Goal: Information Seeking & Learning: Learn about a topic

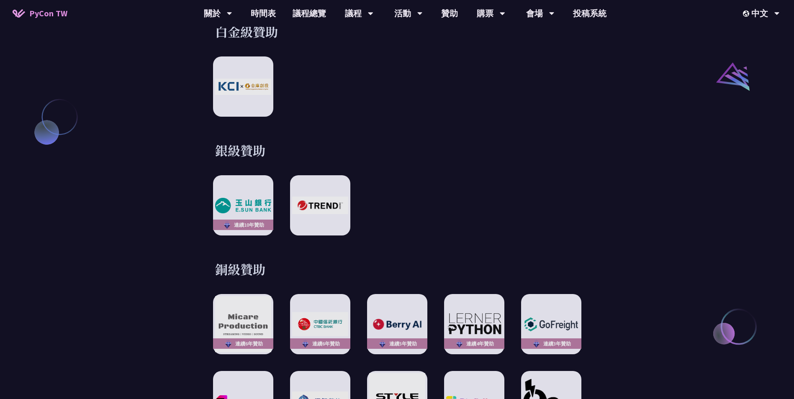
scroll to position [712, 0]
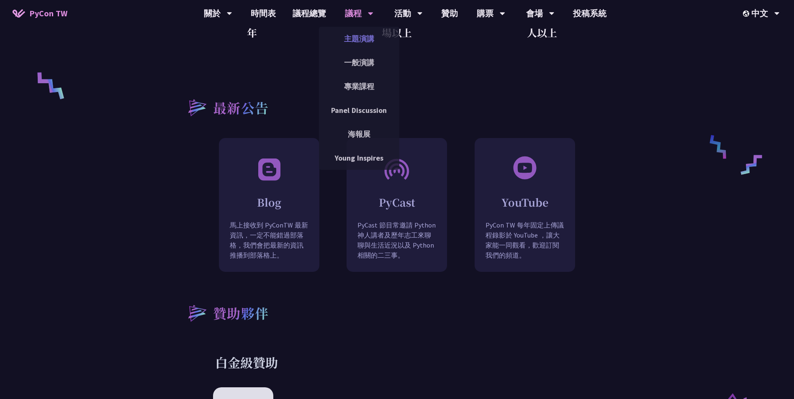
click at [357, 33] on link "主題演講" at bounding box center [359, 39] width 80 height 20
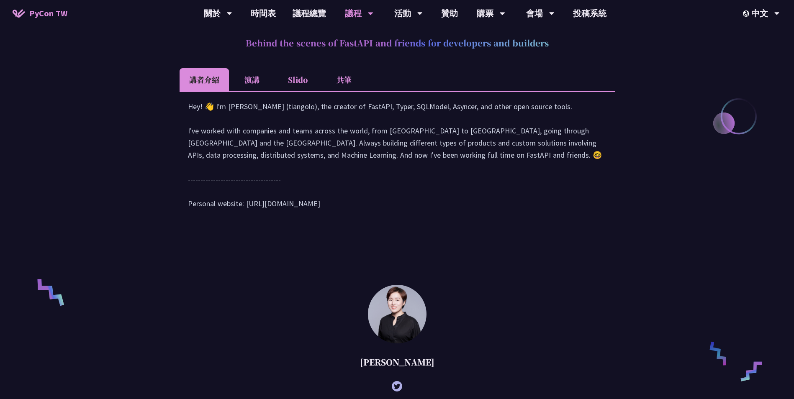
scroll to position [670, 0]
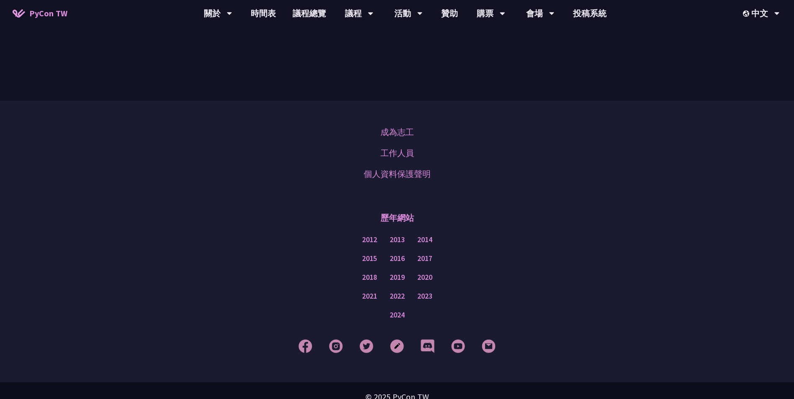
scroll to position [712, 0]
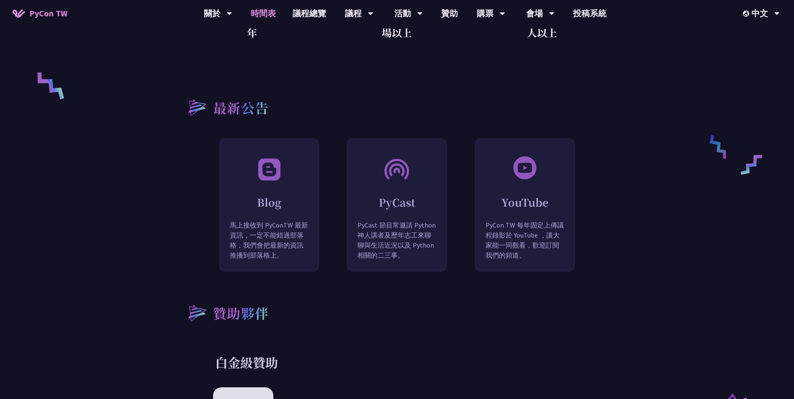
click at [270, 14] on link "時間表" at bounding box center [263, 13] width 42 height 27
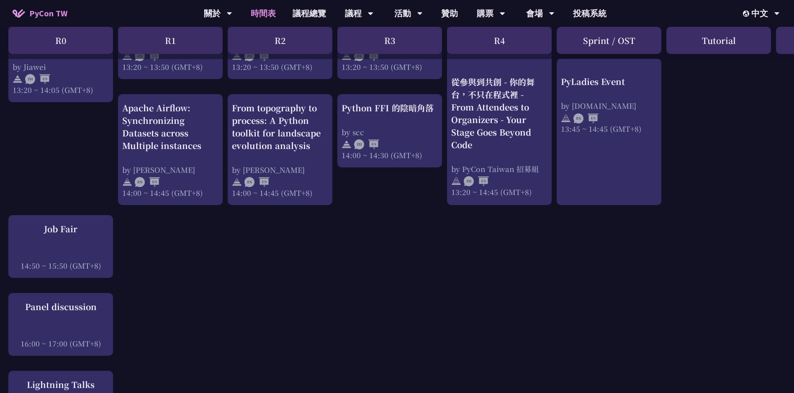
scroll to position [921, 0]
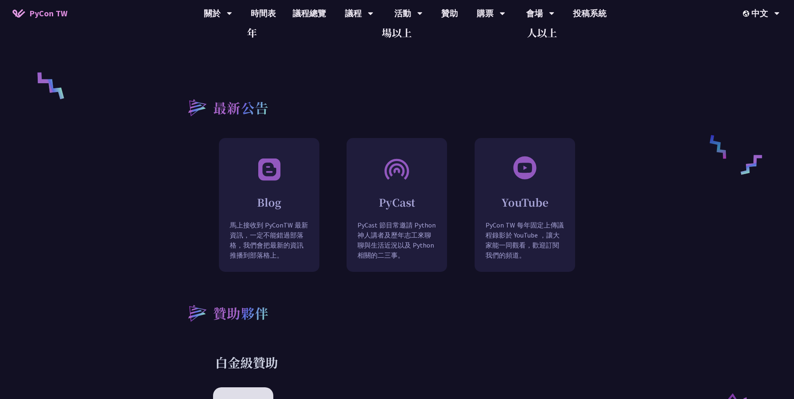
scroll to position [461, 0]
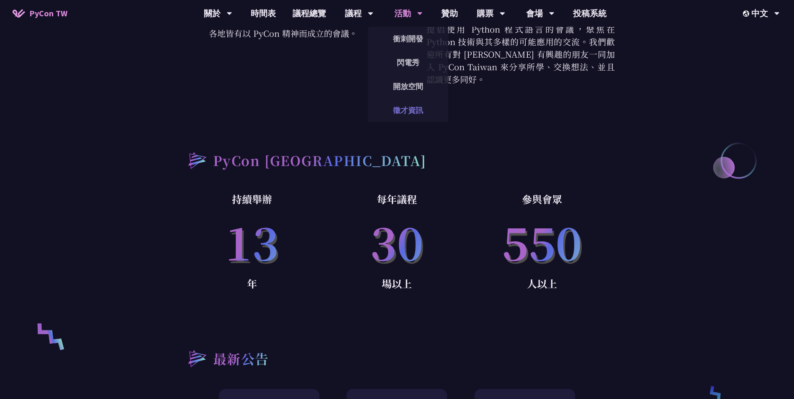
click at [415, 108] on link "徵才資訊" at bounding box center [408, 110] width 80 height 20
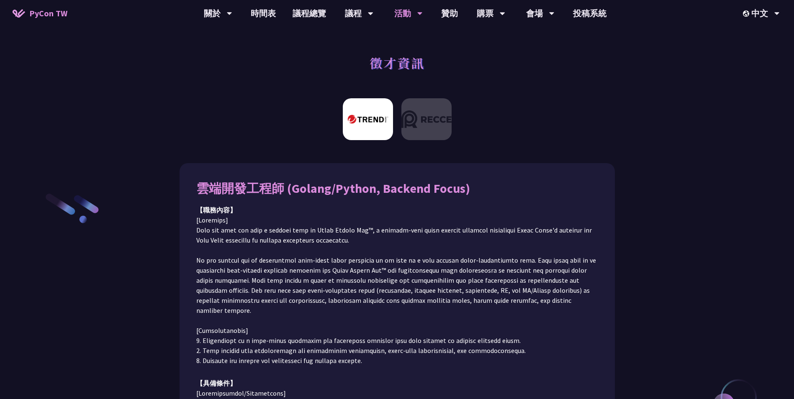
scroll to position [461, 0]
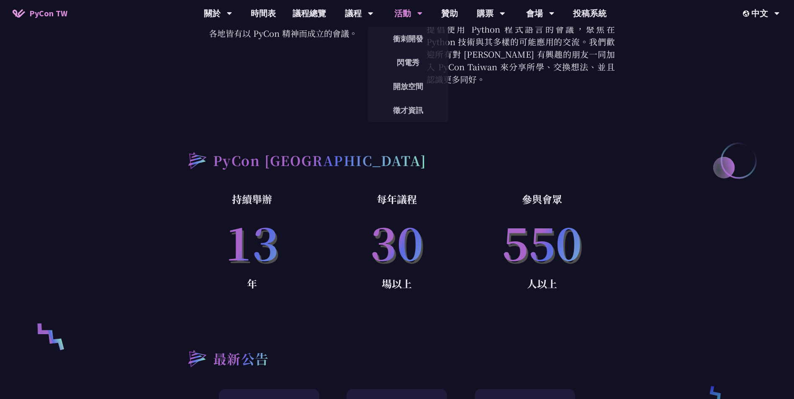
drag, startPoint x: 415, startPoint y: 11, endPoint x: 417, endPoint y: 8, distance: 4.3
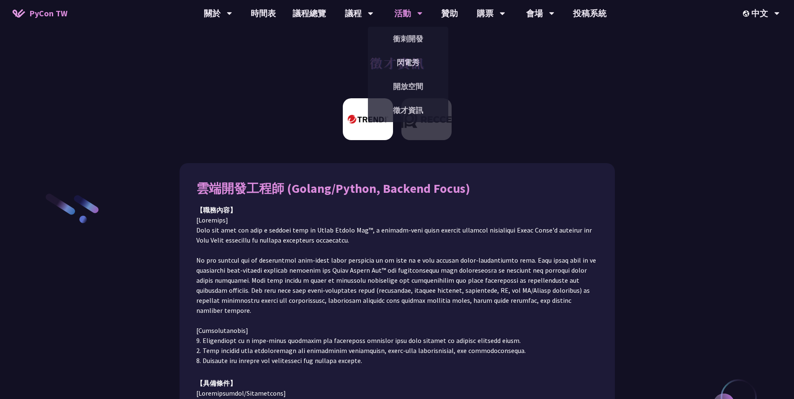
scroll to position [461, 0]
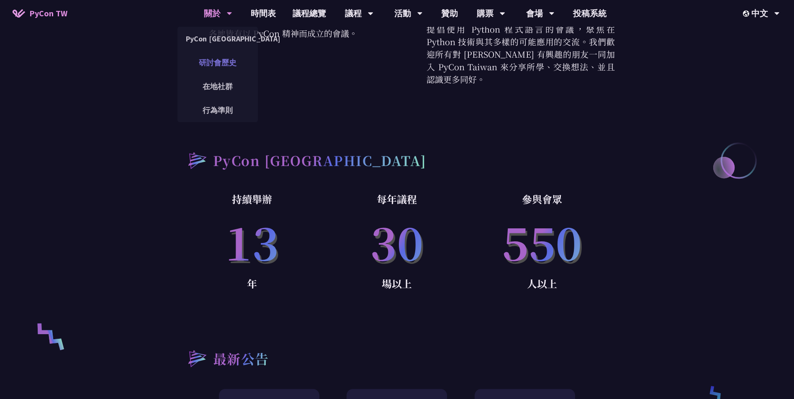
click at [216, 60] on link "研討會歷史" at bounding box center [218, 63] width 80 height 20
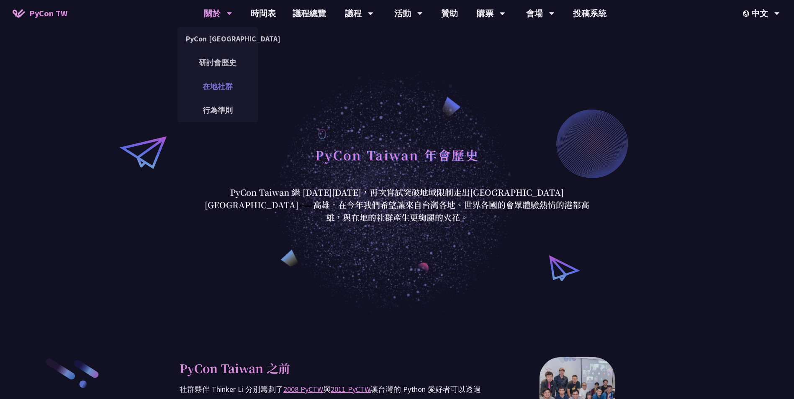
click at [215, 87] on link "在地社群" at bounding box center [218, 87] width 80 height 20
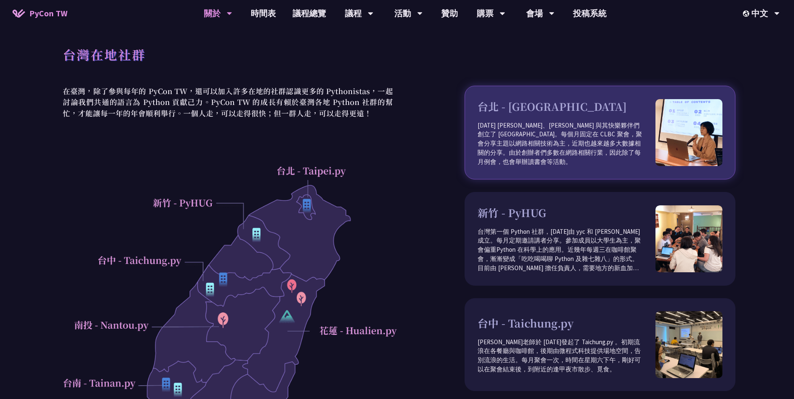
click at [541, 113] on h3 "台北 - [GEOGRAPHIC_DATA]" at bounding box center [567, 107] width 178 height 16
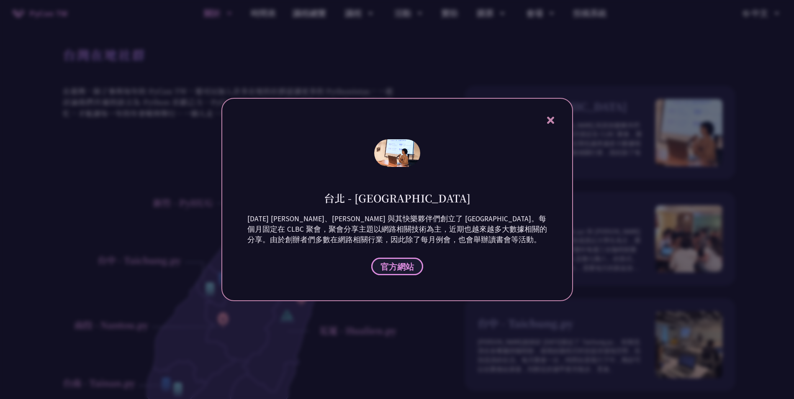
click at [402, 271] on span "官方網站" at bounding box center [397, 267] width 33 height 10
click at [553, 120] on icon at bounding box center [551, 120] width 10 height 10
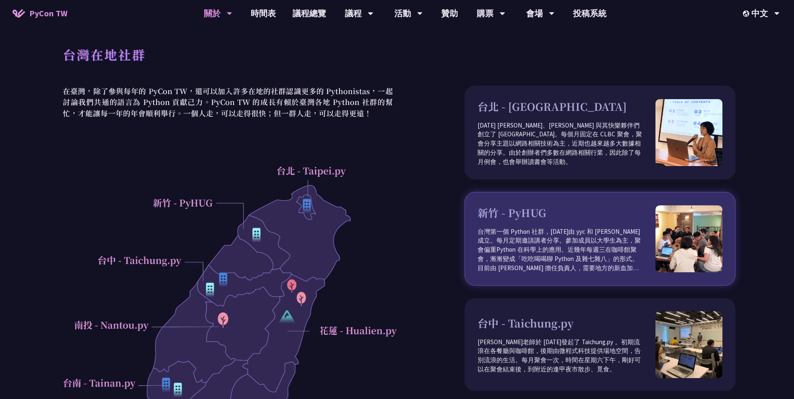
click at [550, 245] on p "台灣第一個 Python 社群，[DATE]由 yyc 和 [PERSON_NAME] 成立。每月定期邀請講者分享。參加成員以大學生為主，聚會偏重Python…" at bounding box center [567, 250] width 178 height 46
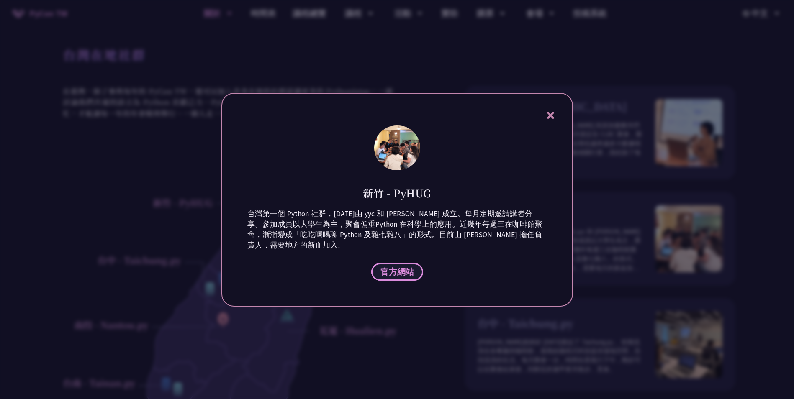
click at [405, 276] on span "官方網站" at bounding box center [397, 272] width 33 height 10
click at [298, 347] on div at bounding box center [397, 199] width 794 height 399
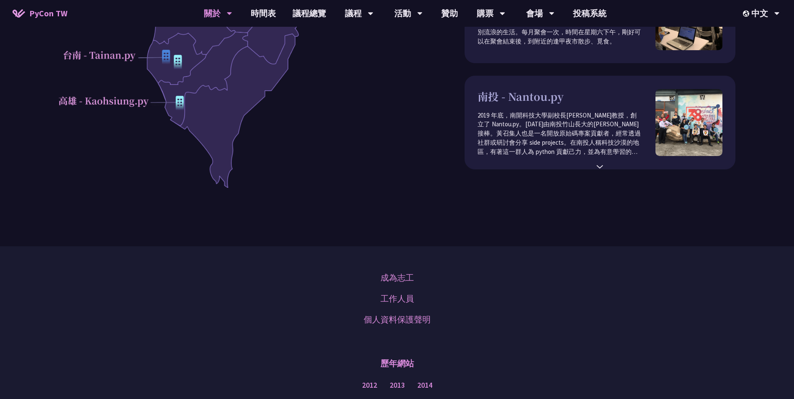
scroll to position [377, 0]
